Goal: Find specific page/section: Find specific page/section

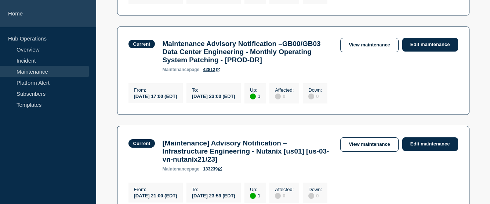
scroll to position [514, 0]
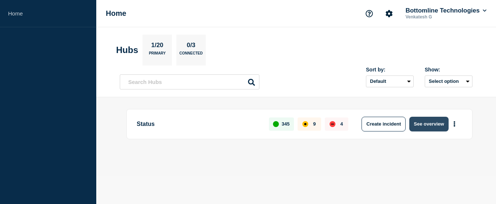
click at [424, 126] on button "See overview" at bounding box center [428, 123] width 39 height 15
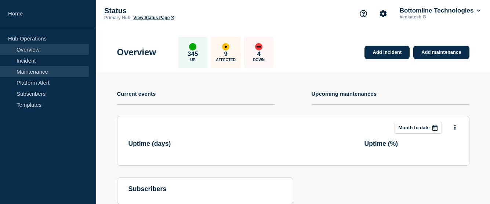
click at [31, 73] on link "Maintenance" at bounding box center [44, 71] width 89 height 11
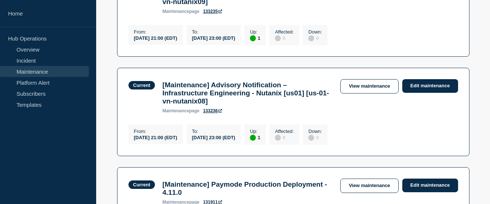
scroll to position [110, 0]
